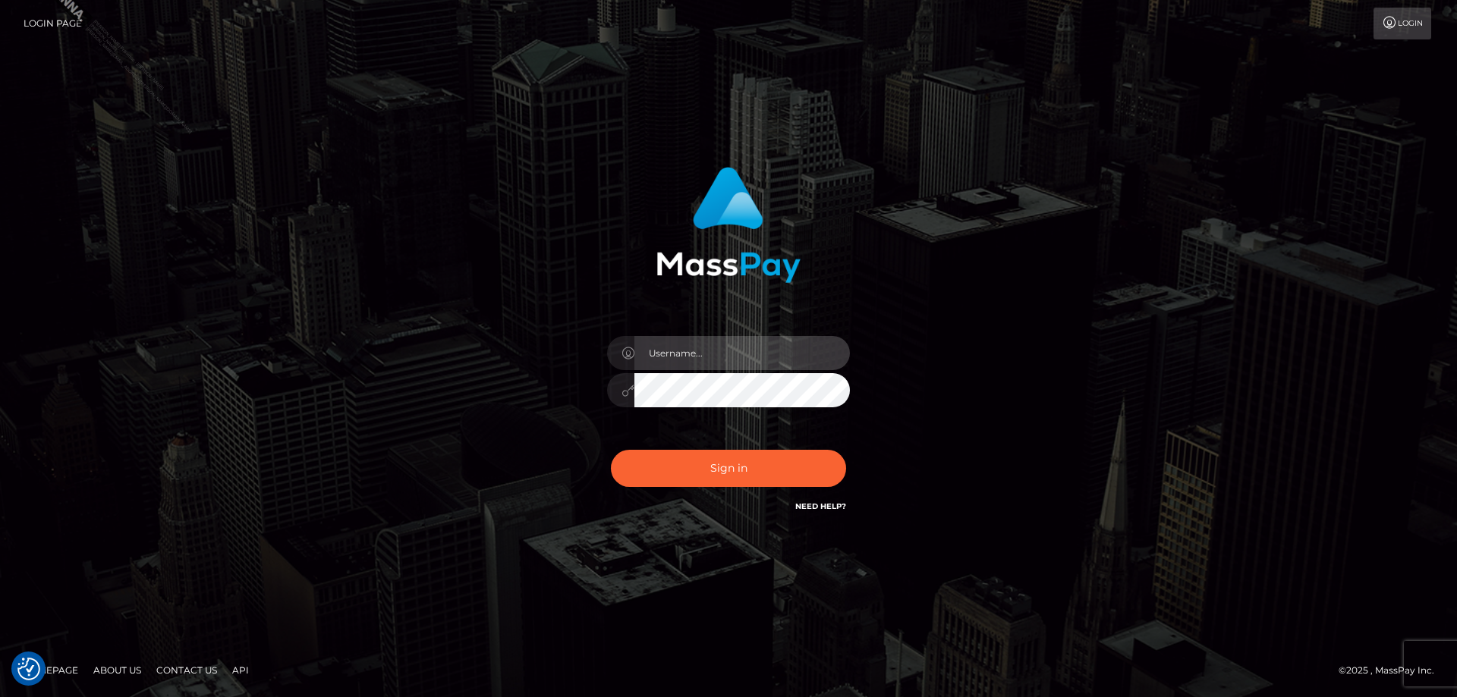
click at [691, 351] on input "text" at bounding box center [741, 353] width 215 height 34
type input "[PERSON_NAME].Silversocial"
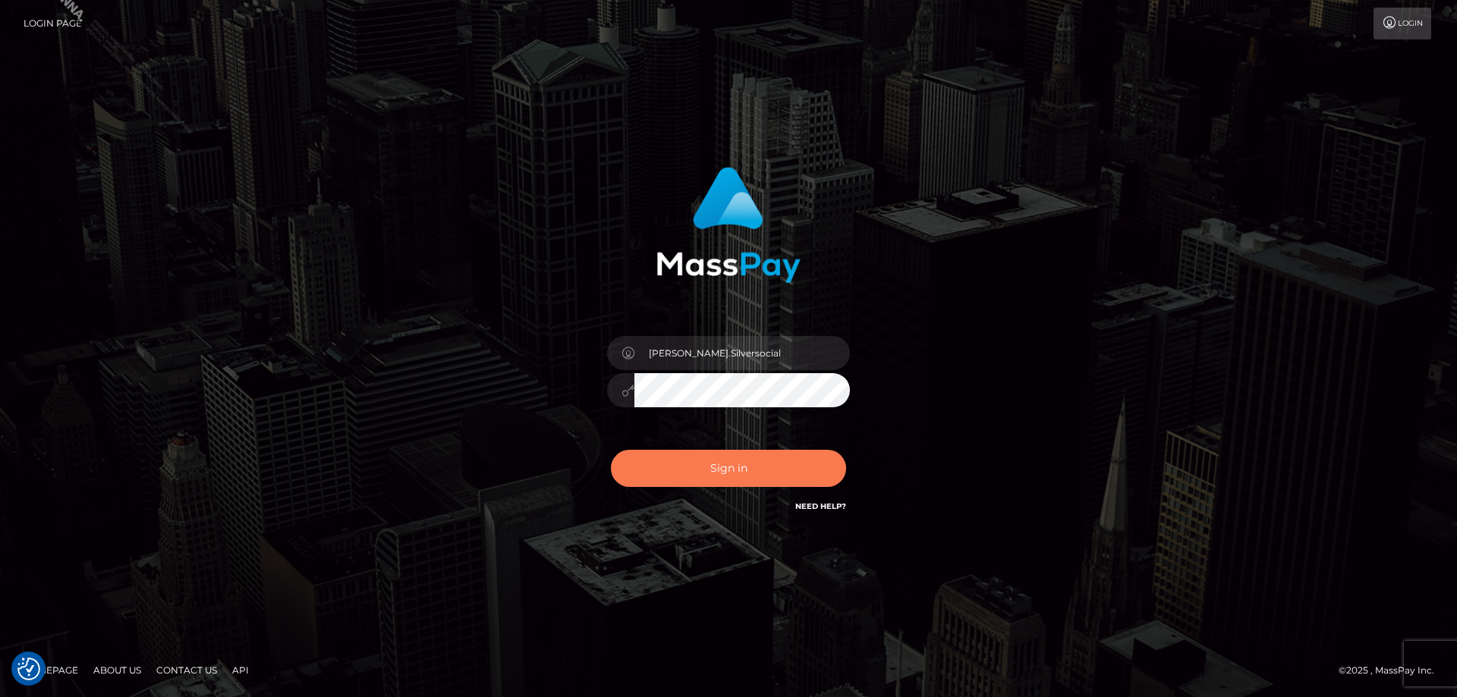
click at [719, 477] on button "Sign in" at bounding box center [728, 468] width 235 height 37
checkbox input "true"
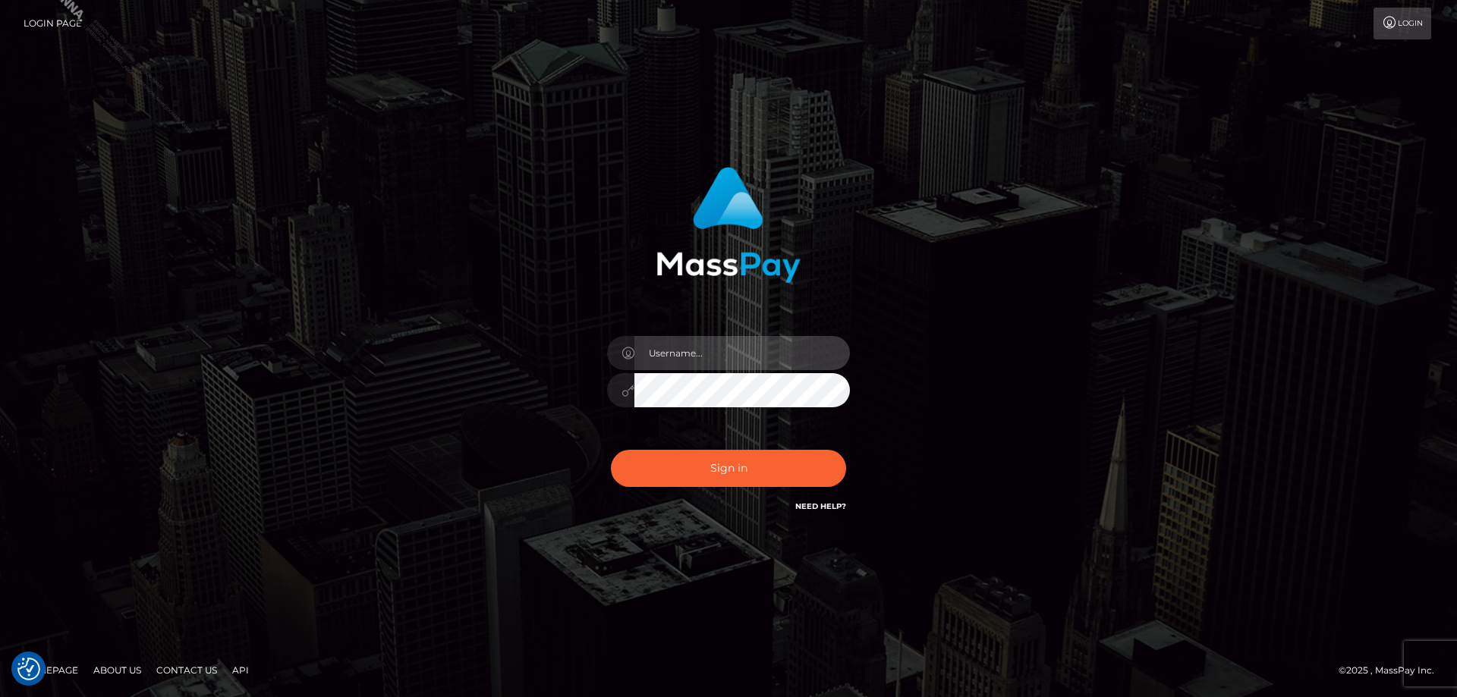
click at [715, 355] on input "text" at bounding box center [741, 353] width 215 height 34
type input "Jose.Silversocial"
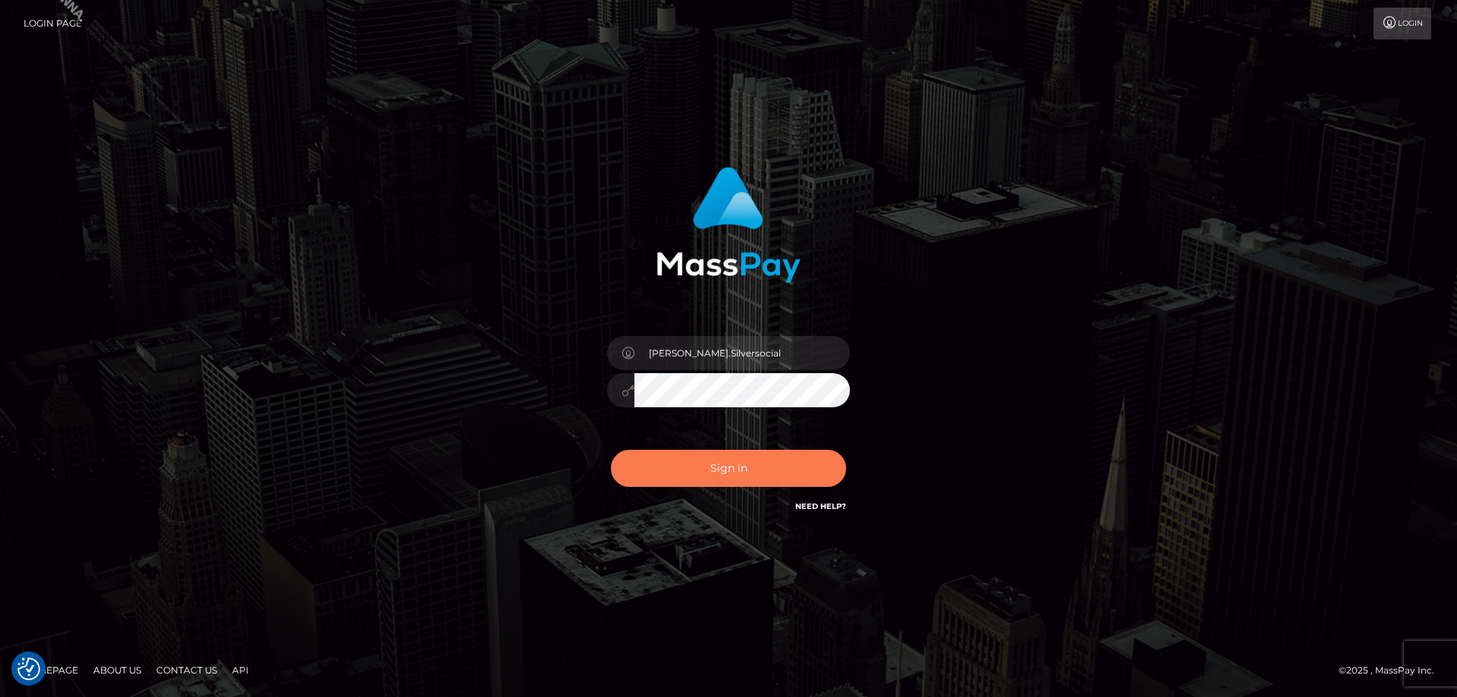
drag, startPoint x: 716, startPoint y: 464, endPoint x: 730, endPoint y: 467, distance: 13.8
click at [721, 466] on button "Sign in" at bounding box center [728, 468] width 235 height 37
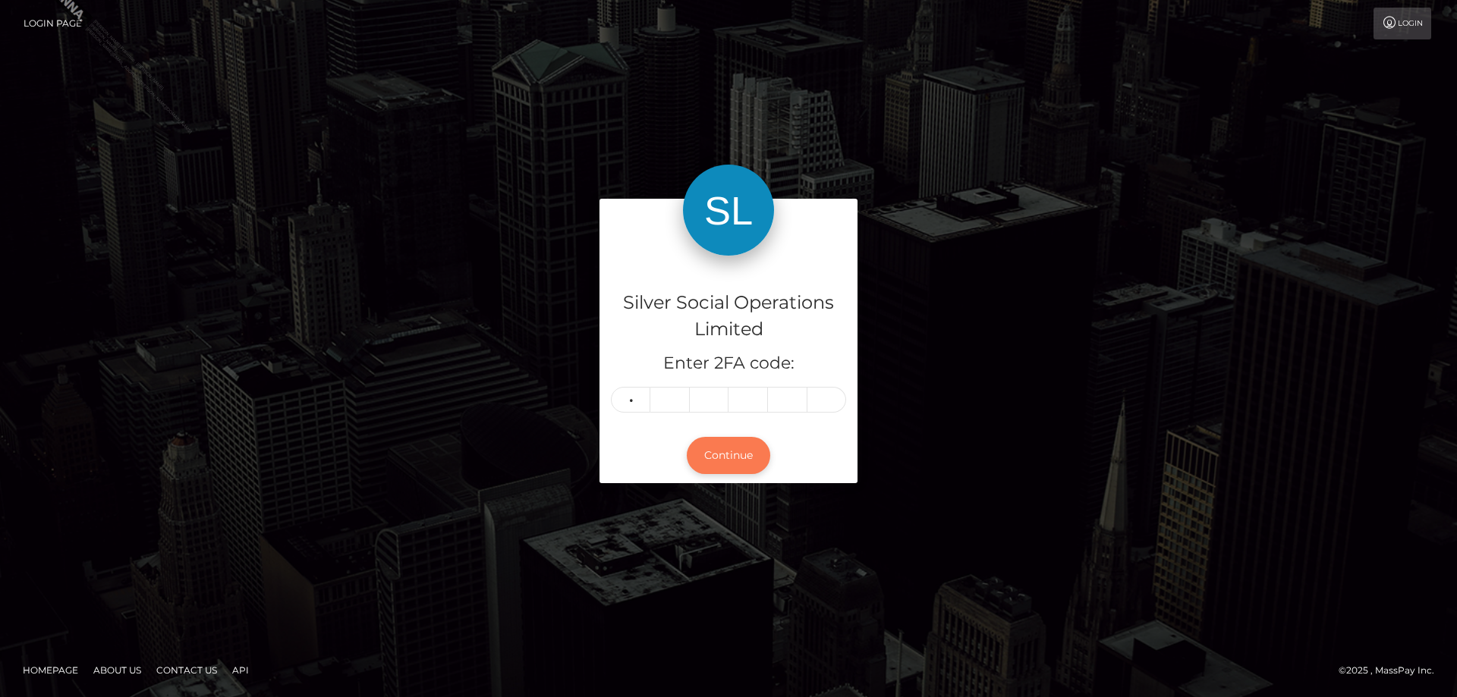
type input "2"
type input "8"
type input "2"
type input "3"
type input "1"
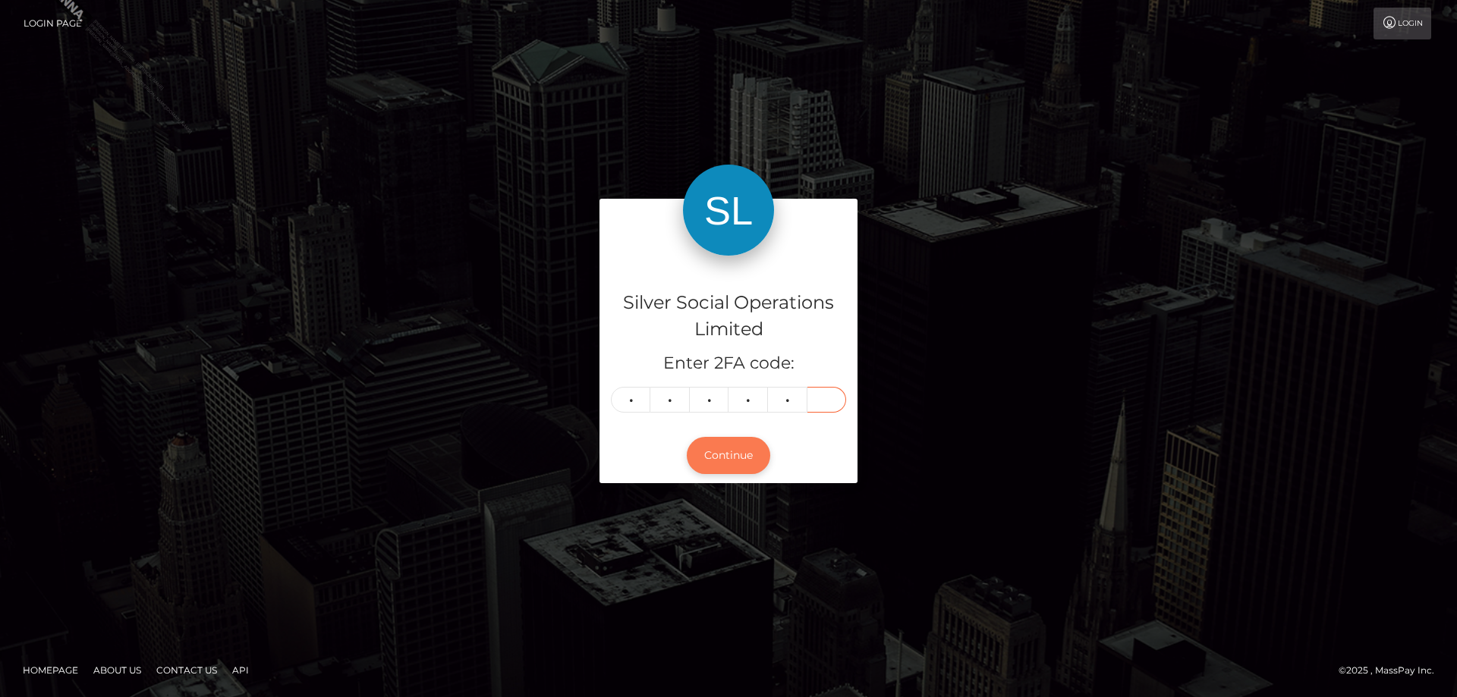
type input "8"
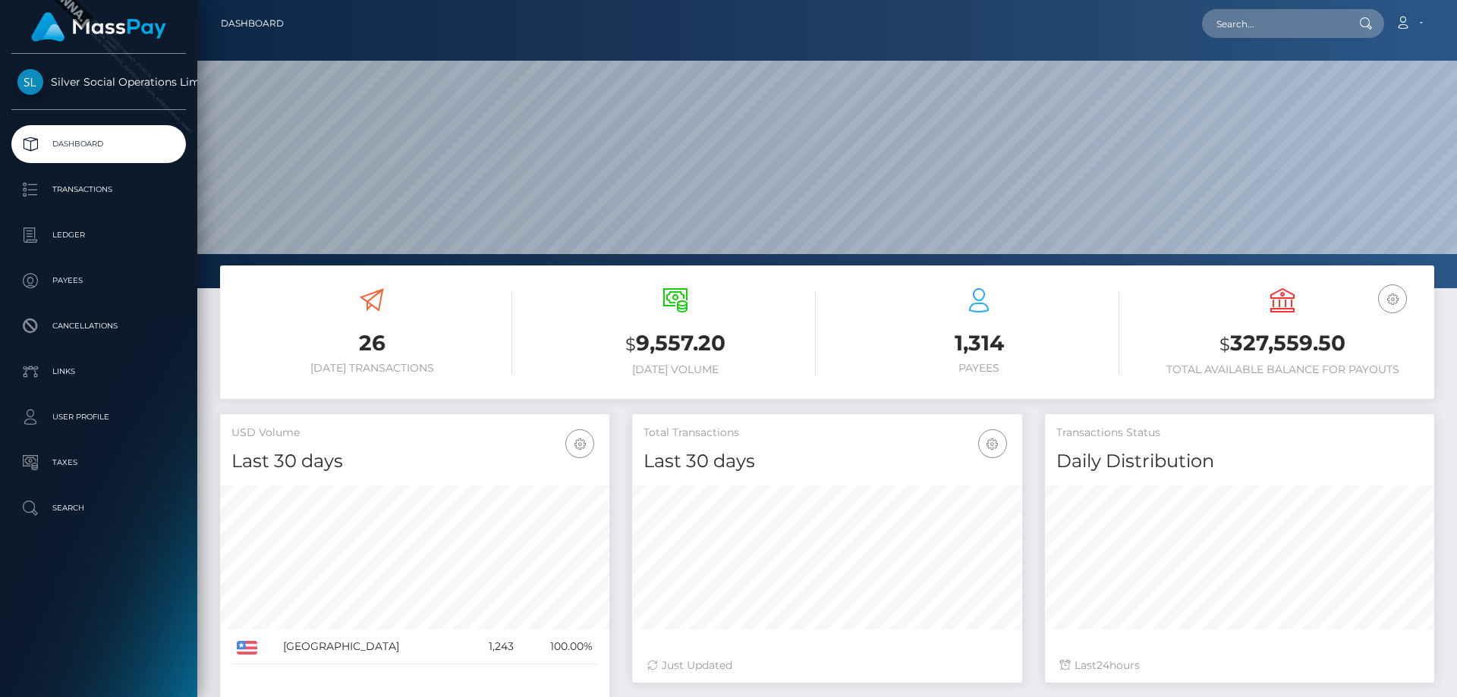
scroll to position [269, 390]
drag, startPoint x: 1347, startPoint y: 344, endPoint x: 1217, endPoint y: 344, distance: 129.7
click at [1217, 344] on h3 "$ 327,559.50" at bounding box center [1282, 344] width 281 height 31
copy h3 "$ 327,559.50"
